Goal: Find specific fact: Find specific fact

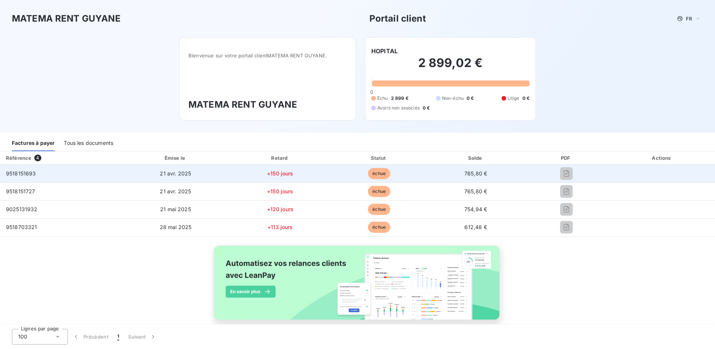
click at [571, 173] on icon "button" at bounding box center [566, 173] width 7 height 7
click at [571, 174] on icon "button" at bounding box center [566, 173] width 7 height 7
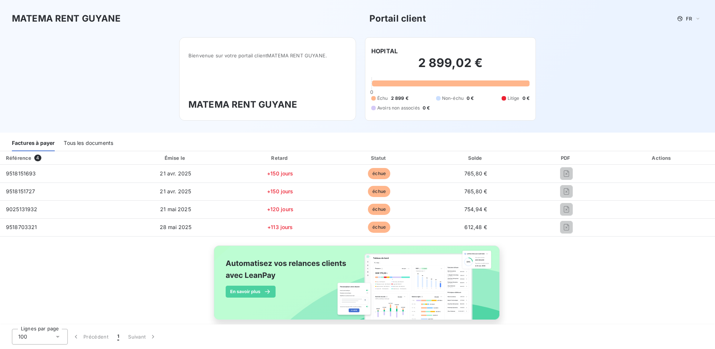
click at [594, 157] on div "PDF" at bounding box center [566, 157] width 83 height 7
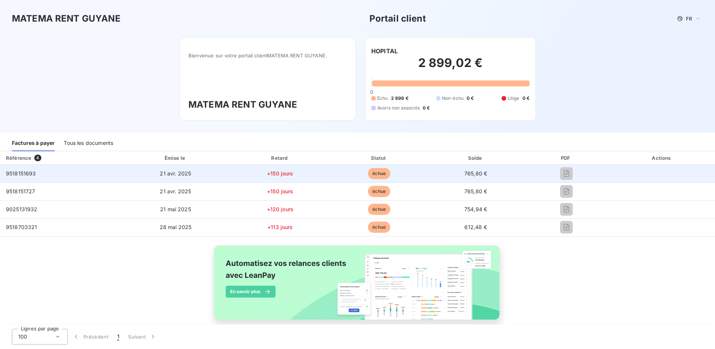
drag, startPoint x: 592, startPoint y: 175, endPoint x: 578, endPoint y: 174, distance: 14.2
click at [571, 174] on icon "button" at bounding box center [566, 173] width 7 height 7
click at [191, 174] on span "21 avr. 2025" at bounding box center [175, 173] width 31 height 6
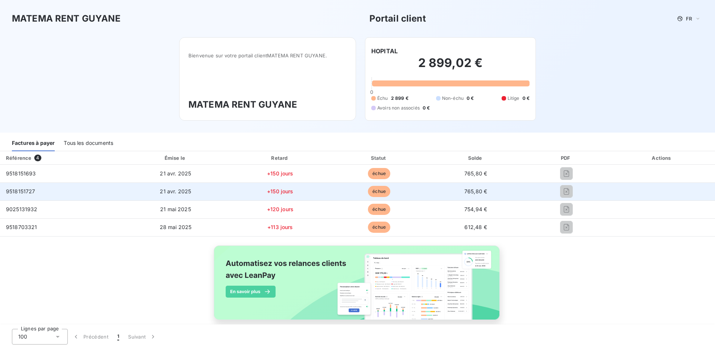
click at [391, 193] on span "échue" at bounding box center [379, 191] width 22 height 11
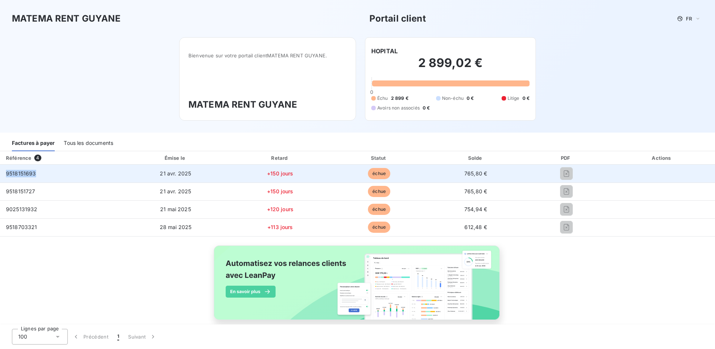
drag, startPoint x: 6, startPoint y: 173, endPoint x: 35, endPoint y: 173, distance: 28.3
click at [35, 173] on span "9518151693" at bounding box center [21, 173] width 30 height 6
copy span "9518151693"
